Goal: Find specific page/section: Find specific page/section

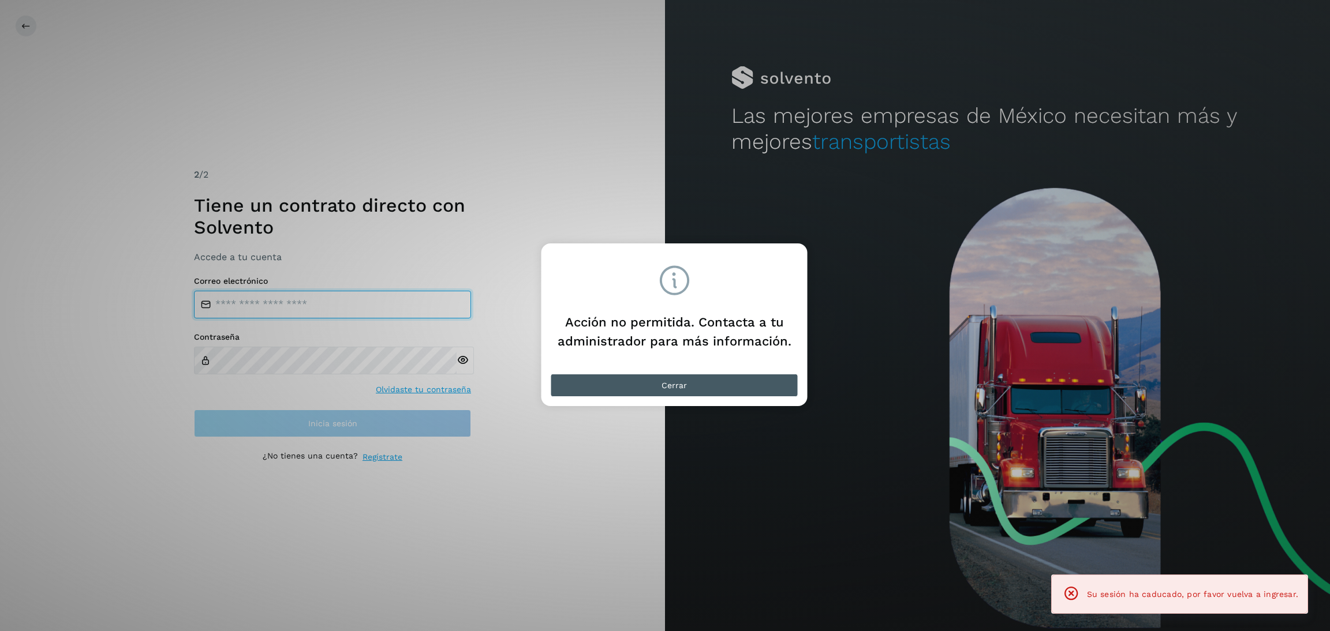
type input "**********"
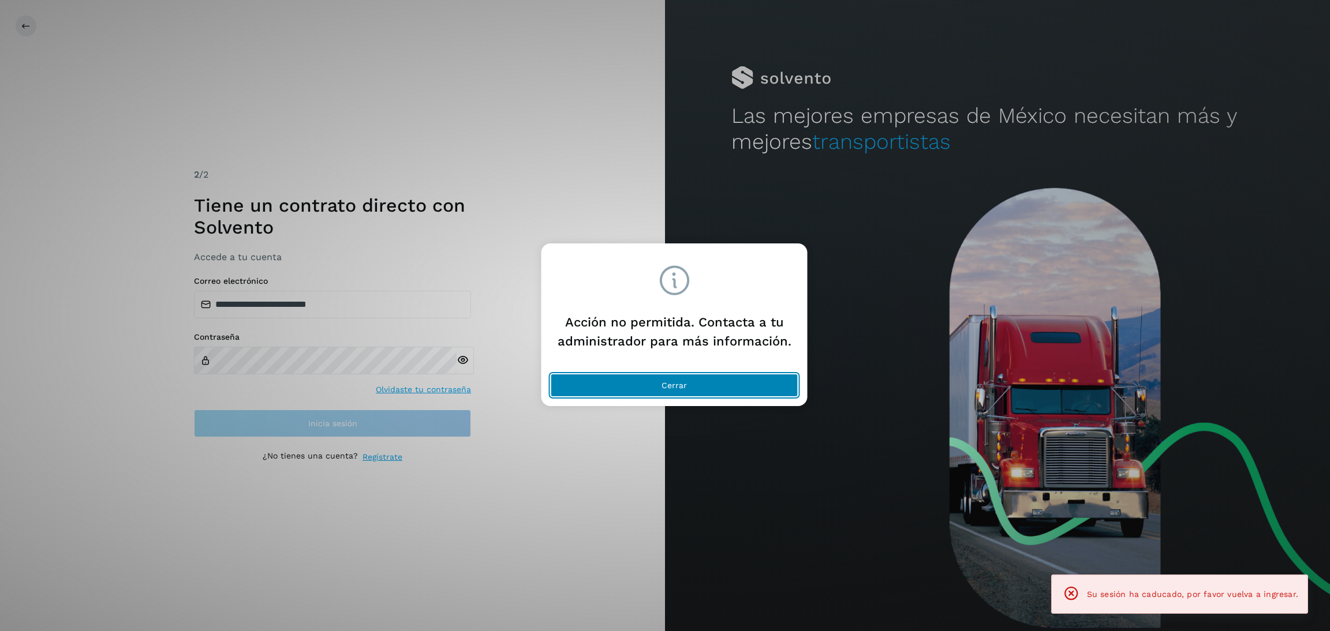
click at [697, 381] on button "Cerrar" at bounding box center [675, 385] width 248 height 23
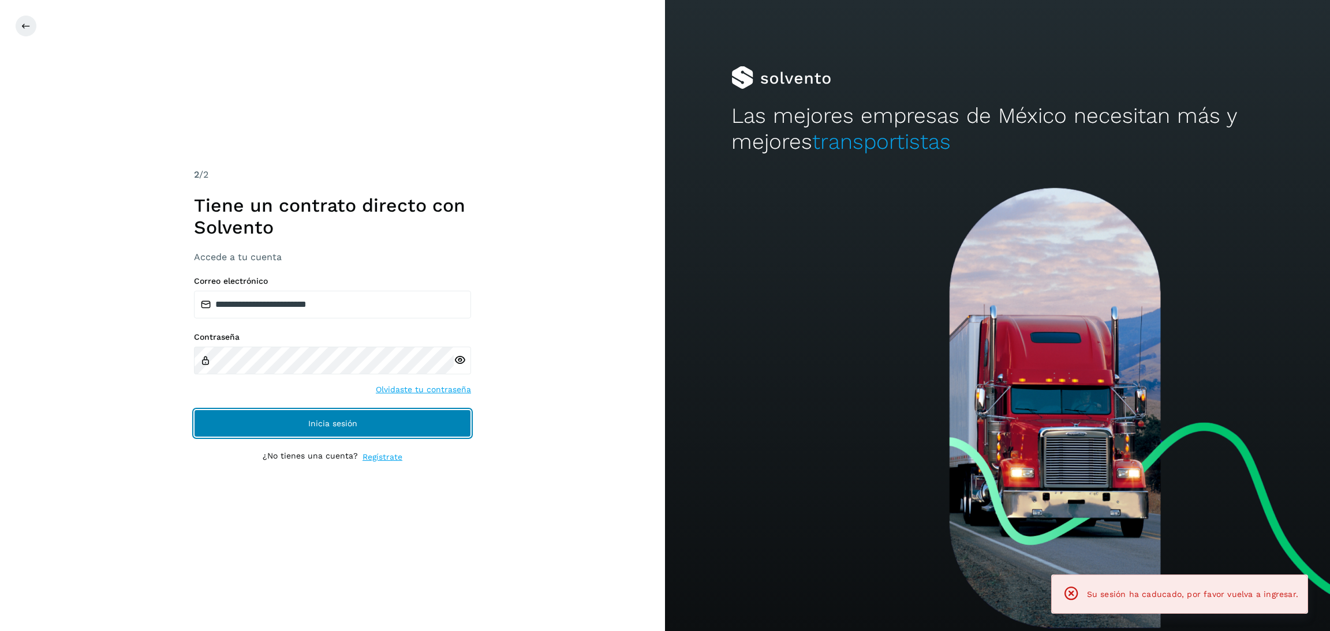
click at [387, 417] on button "Inicia sesión" at bounding box center [332, 424] width 277 height 28
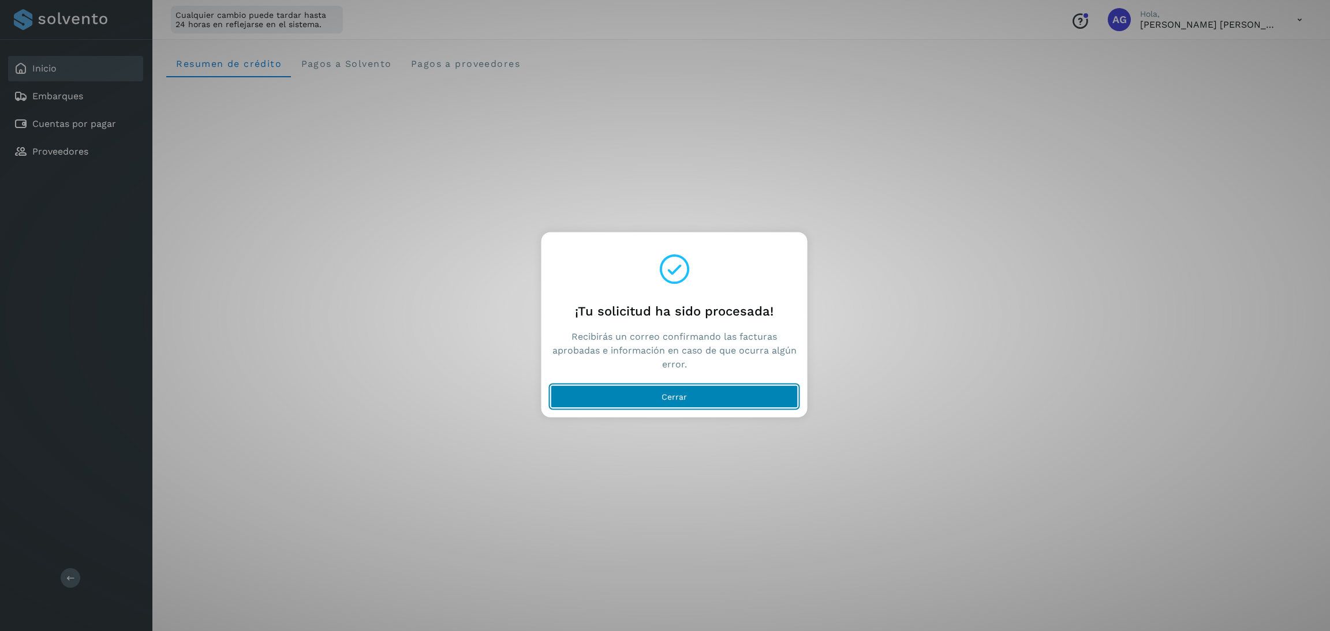
click at [743, 395] on button "Cerrar" at bounding box center [675, 396] width 248 height 23
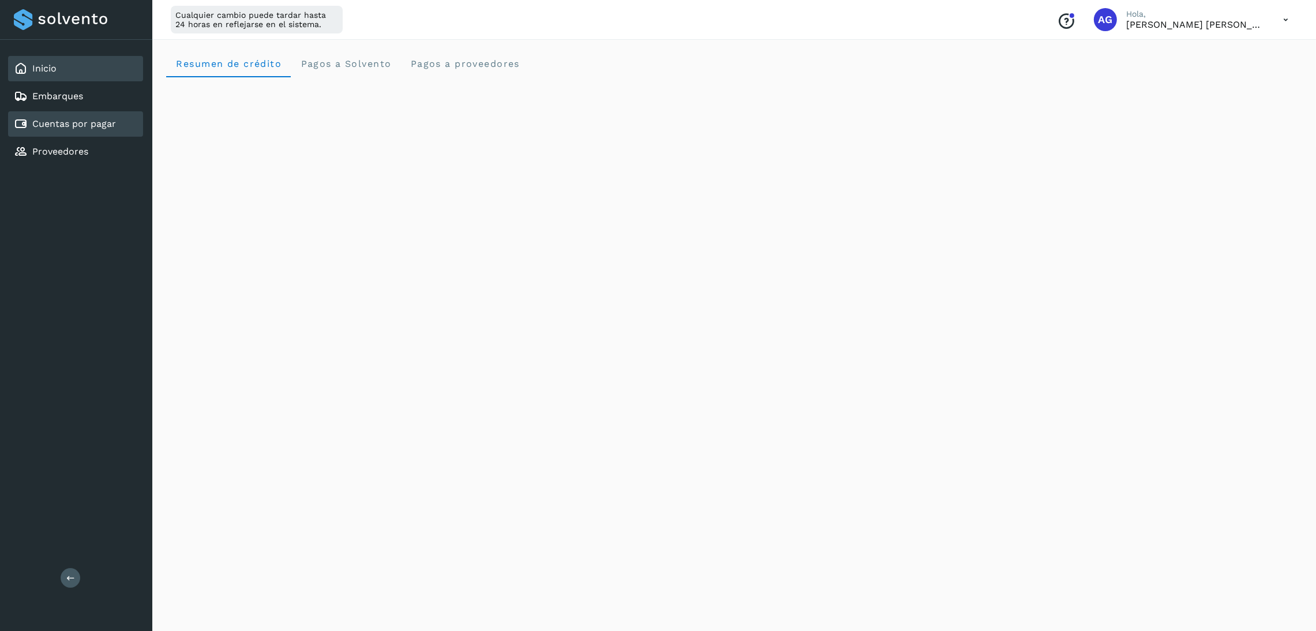
click at [86, 118] on link "Cuentas por pagar" at bounding box center [74, 123] width 84 height 11
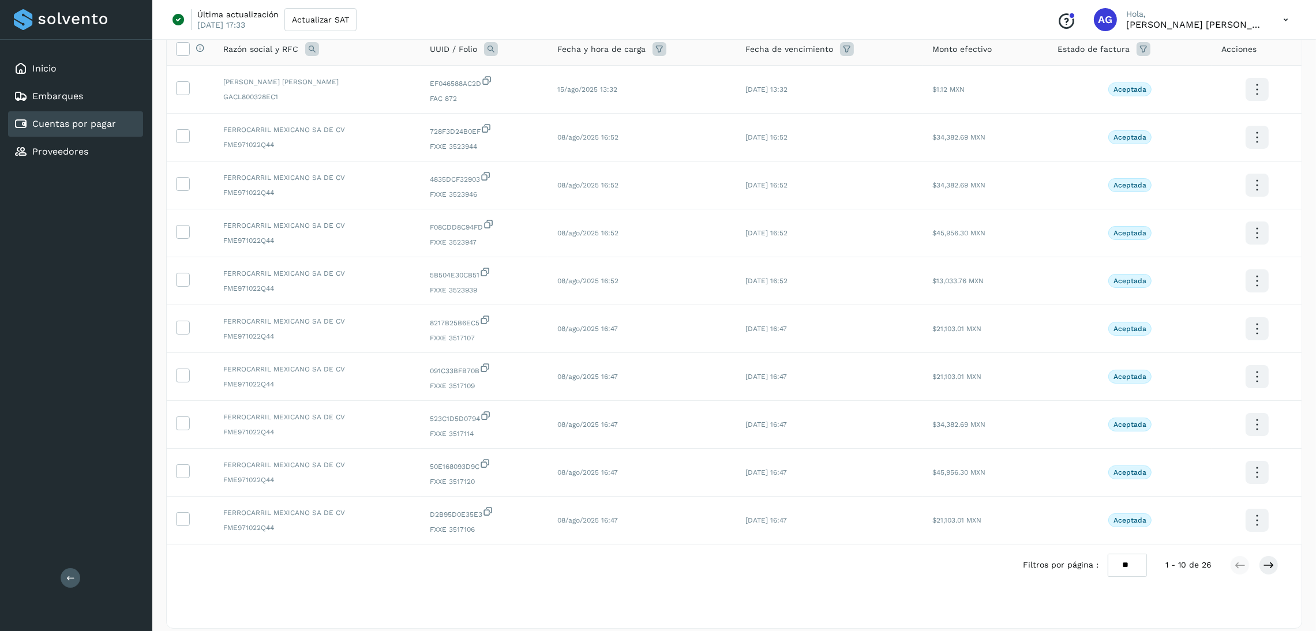
scroll to position [108, 0]
